Goal: Check status: Check status

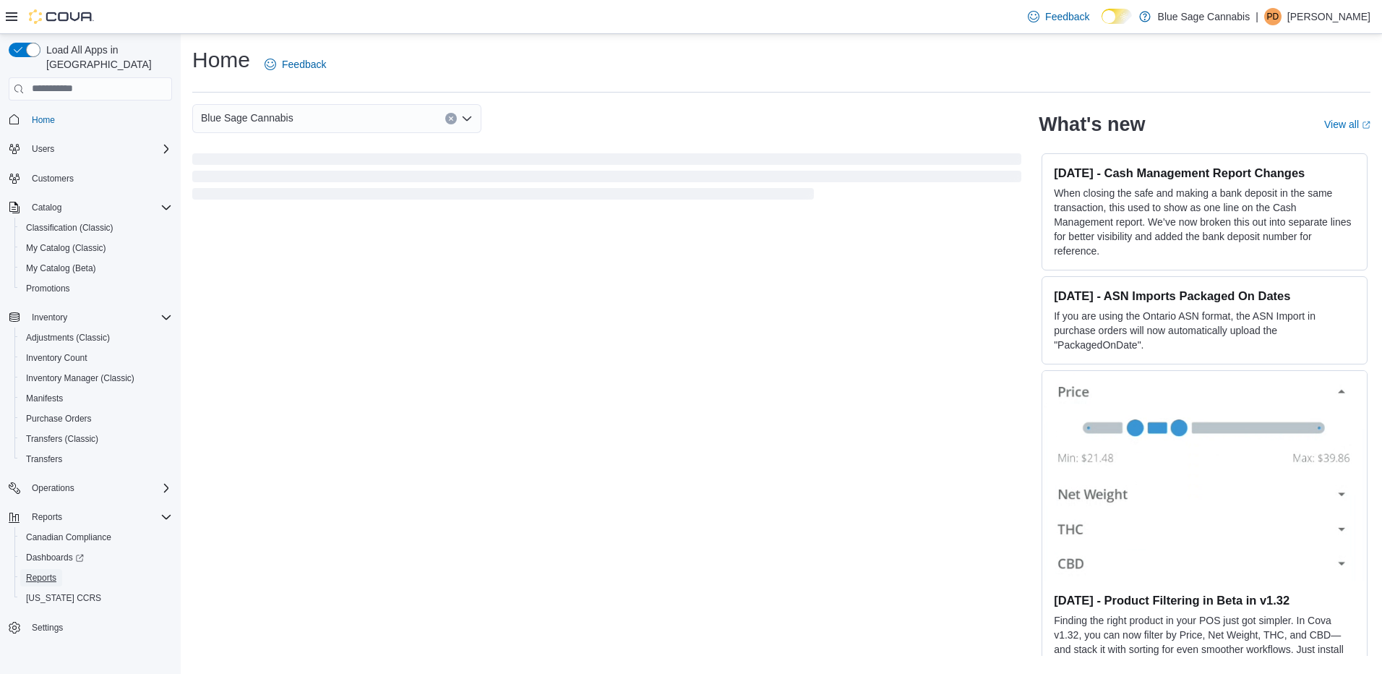
click at [38, 572] on span "Reports" at bounding box center [41, 578] width 30 height 12
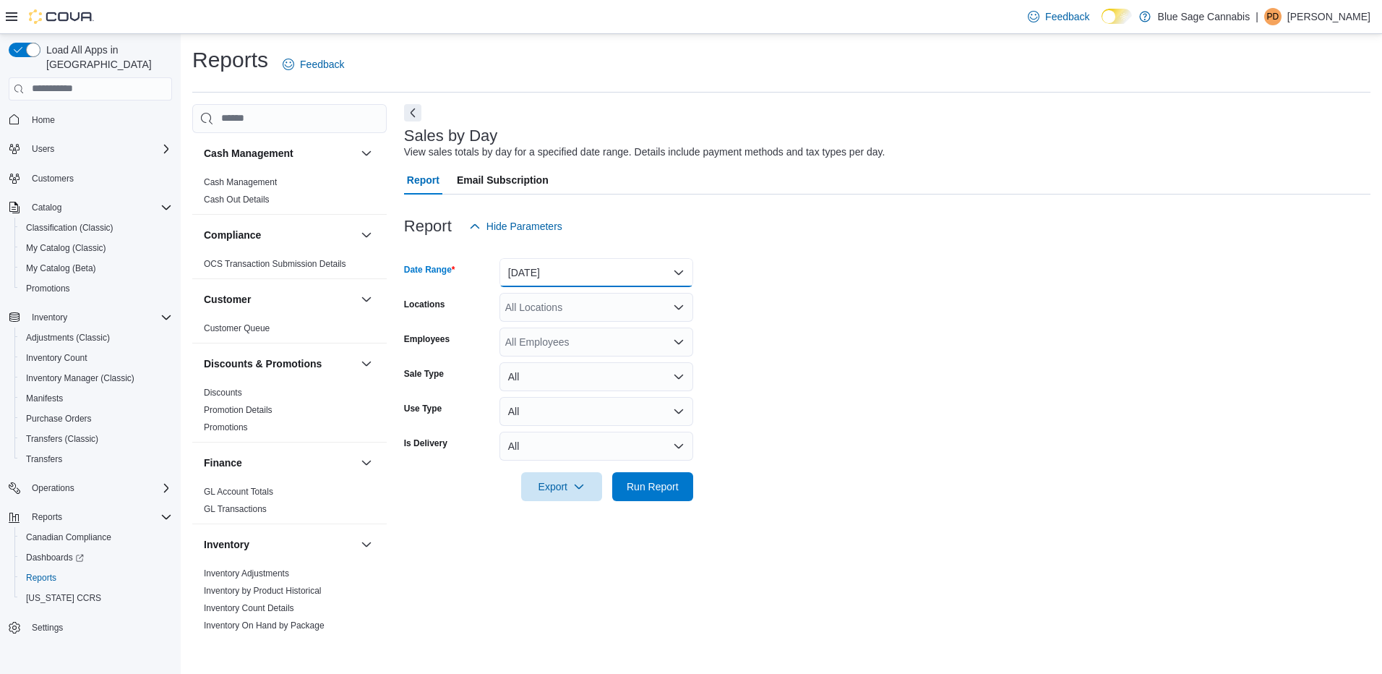
click at [577, 273] on button "Yesterday" at bounding box center [597, 272] width 194 height 29
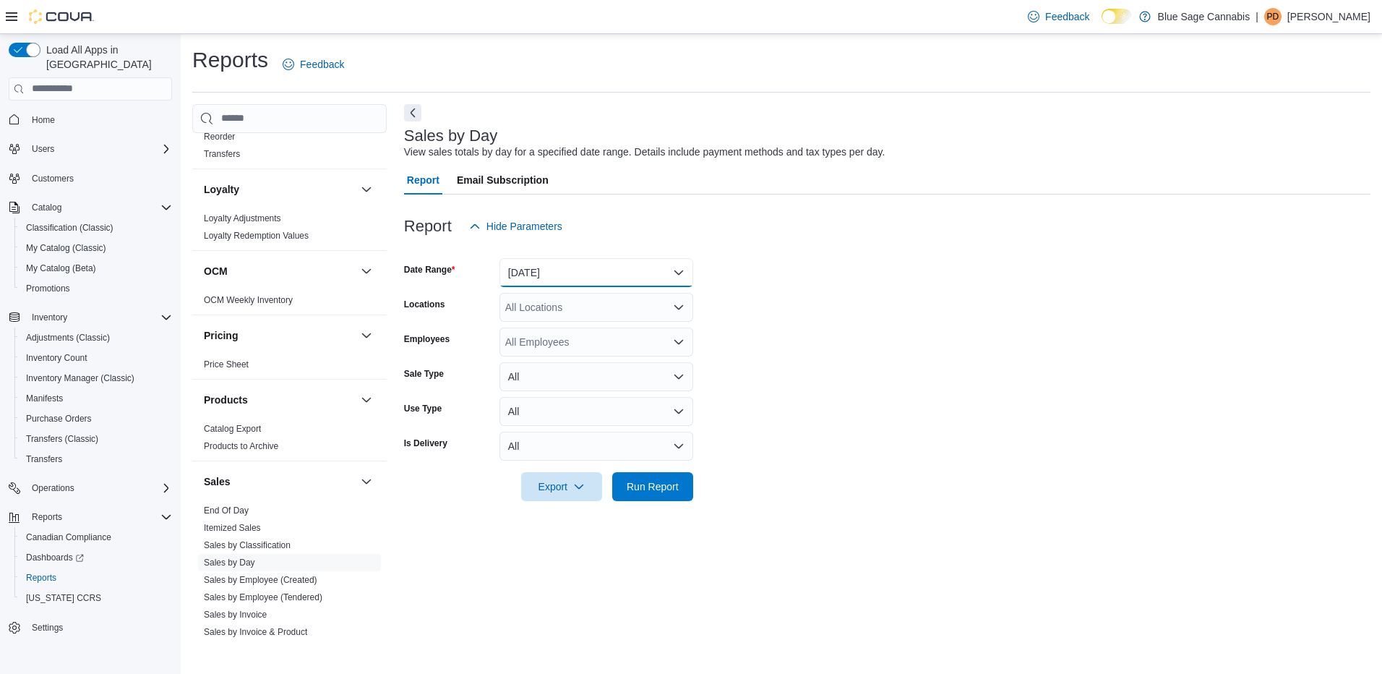
scroll to position [647, 0]
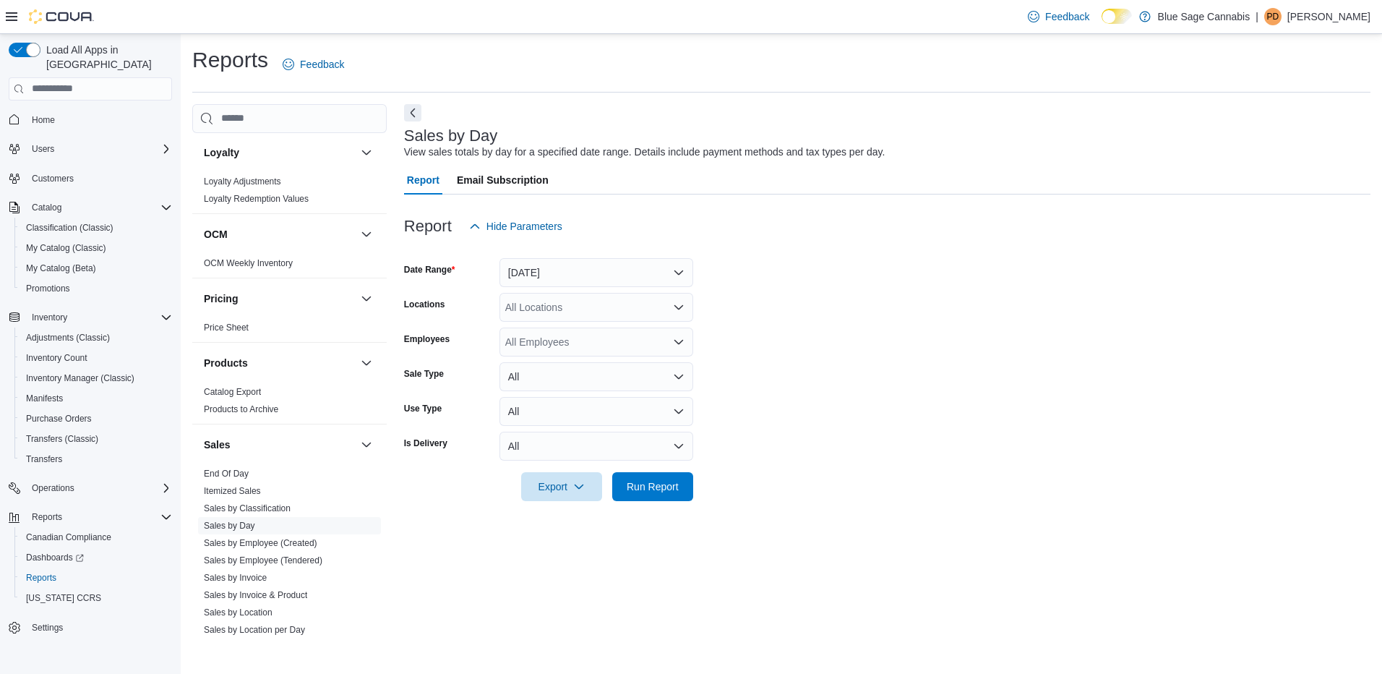
click at [293, 556] on link "Sales by Employee (Tendered)" at bounding box center [263, 560] width 119 height 10
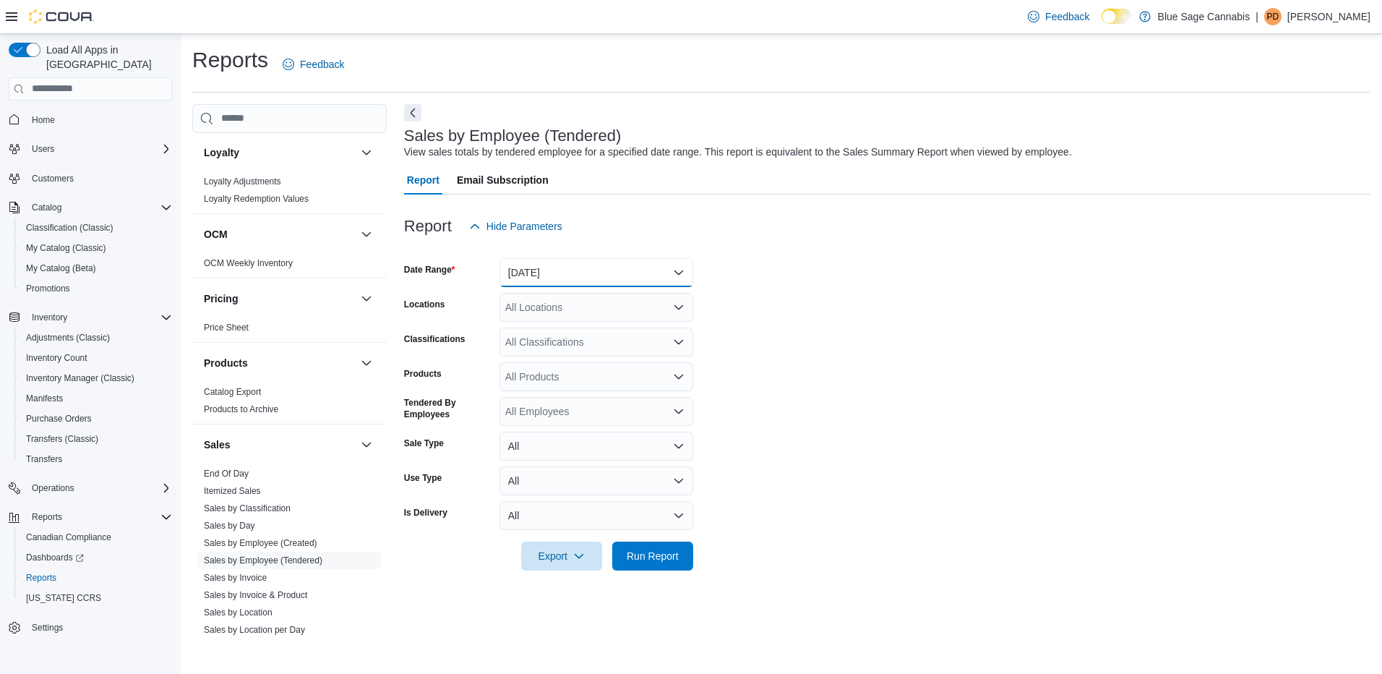
click at [572, 271] on button "Yesterday" at bounding box center [597, 272] width 194 height 29
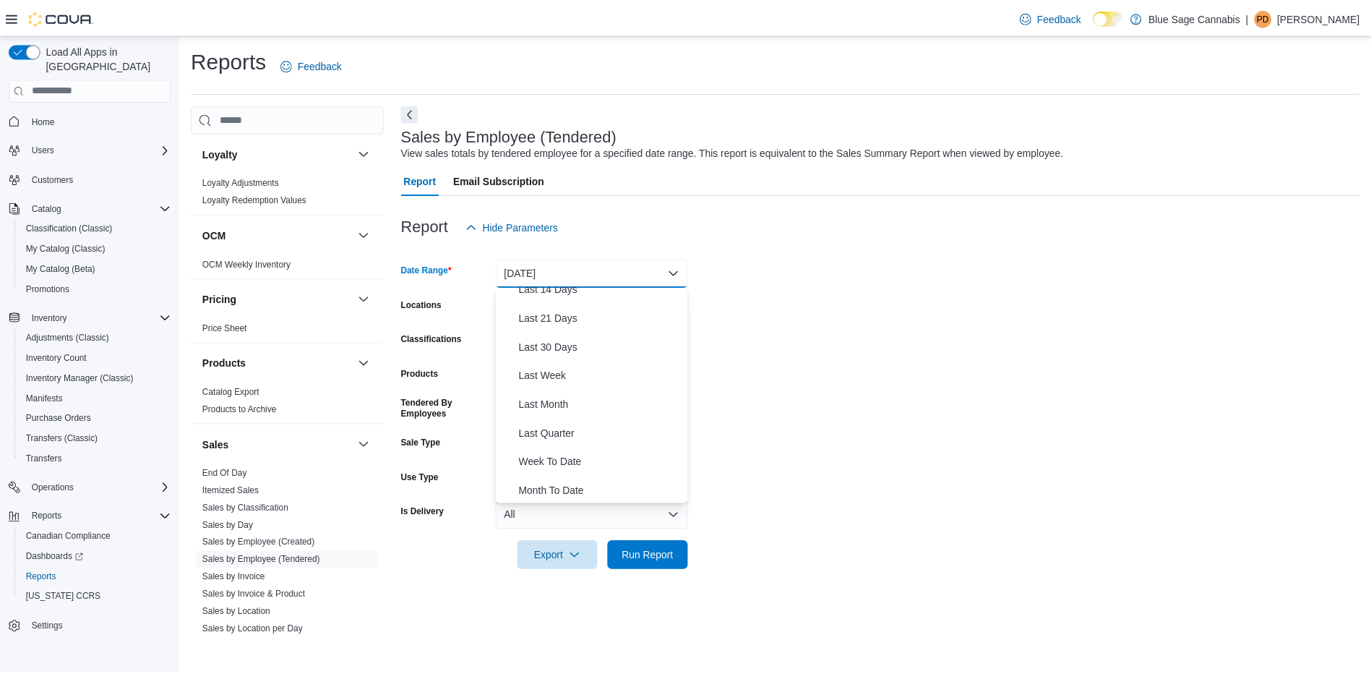
scroll to position [167, 0]
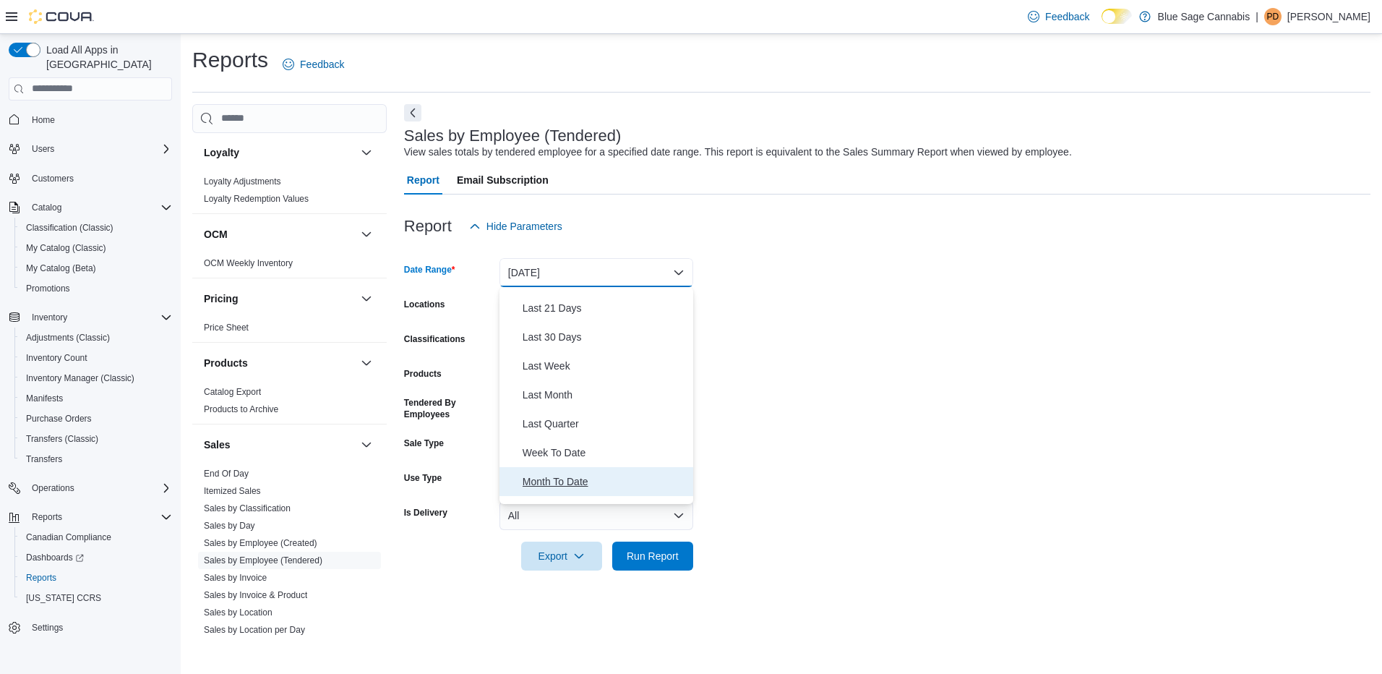
click at [549, 478] on span "Month To Date" at bounding box center [605, 481] width 165 height 17
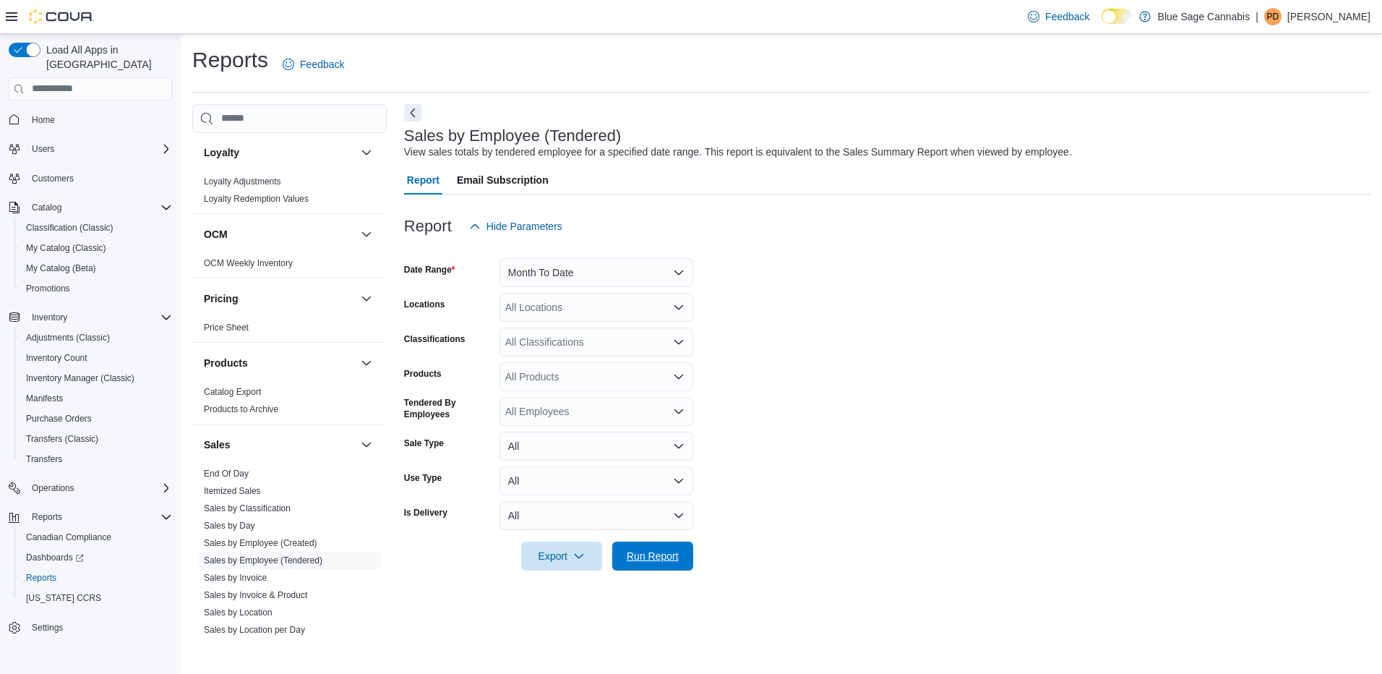
click at [649, 557] on span "Run Report" at bounding box center [653, 556] width 52 height 14
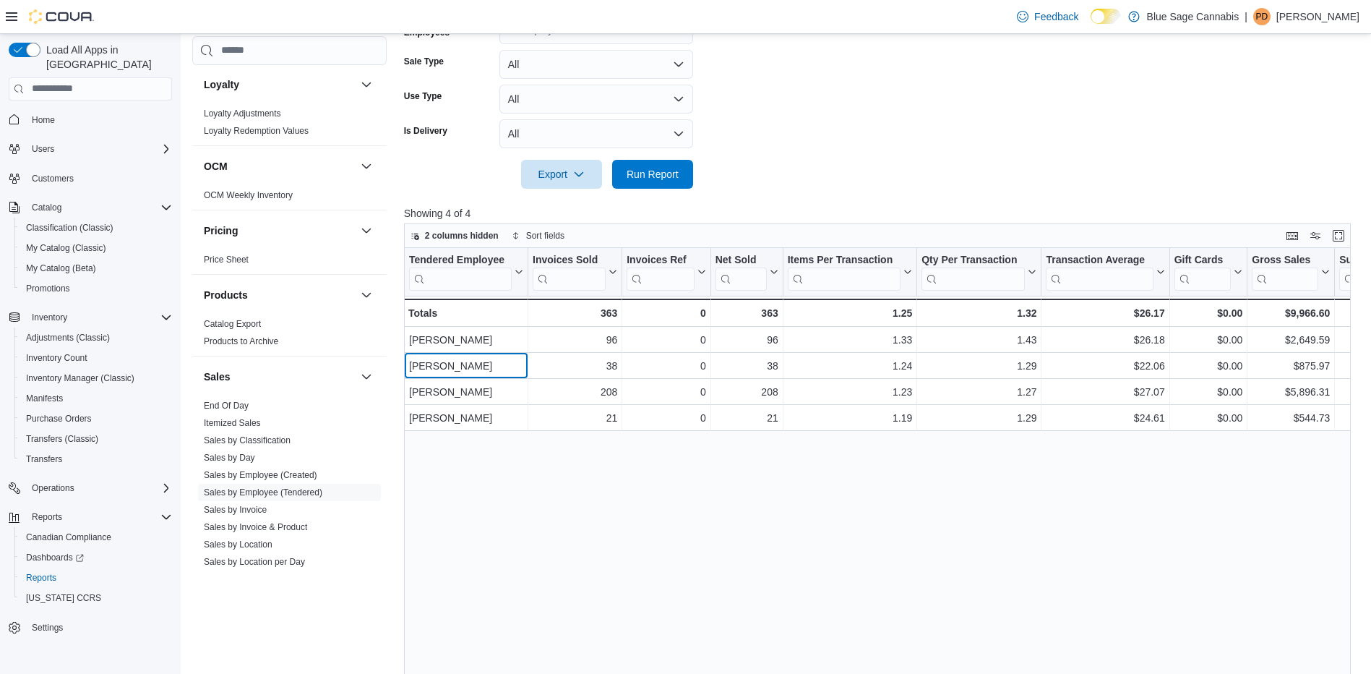
click at [455, 370] on div "Richard McGillis" at bounding box center [466, 365] width 114 height 17
